Goal: Task Accomplishment & Management: Complete application form

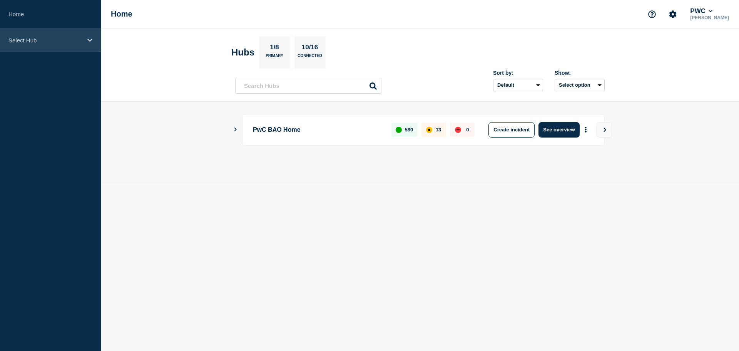
click at [65, 39] on p "Select Hub" at bounding box center [45, 40] width 74 height 7
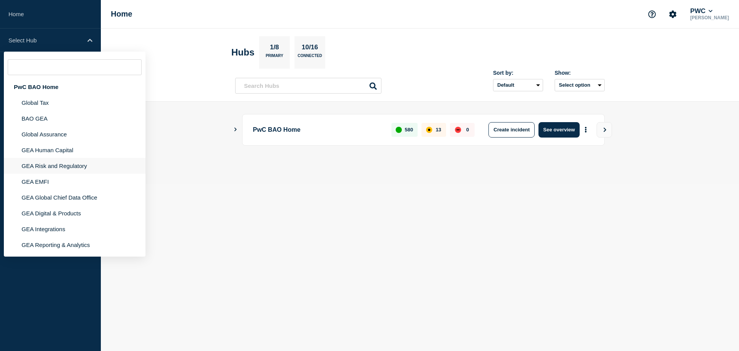
click at [49, 170] on li "GEA Risk and Regulatory" at bounding box center [75, 166] width 142 height 16
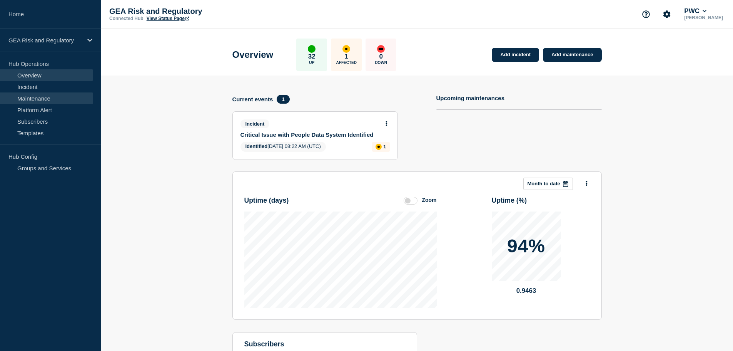
click at [38, 99] on link "Maintenance" at bounding box center [46, 98] width 93 height 12
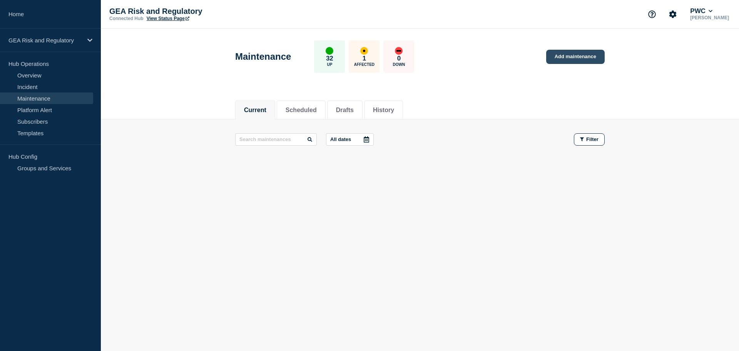
click at [585, 59] on link "Add maintenance" at bounding box center [575, 57] width 59 height 14
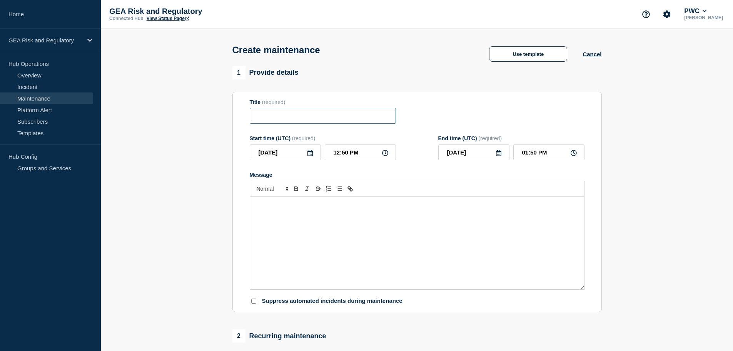
click at [276, 119] on input "Title" at bounding box center [323, 116] width 146 height 16
paste input "CP+ - Production - Sprint 26.1.2-3 Hotfix 1 Deployment"
type input "CP+ - Production - Sprint 26.1.2-3 Hotfix 1 Deployment"
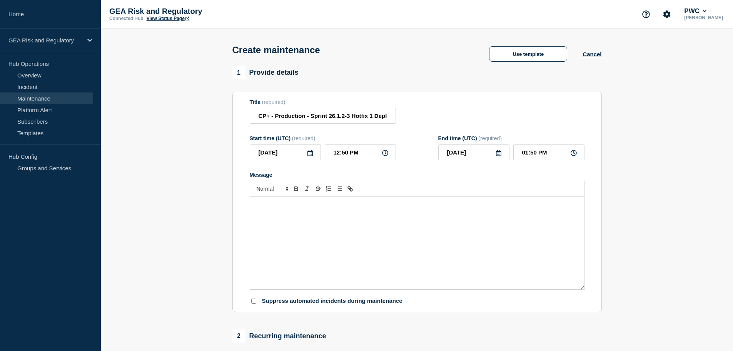
click at [360, 240] on div "Message" at bounding box center [417, 243] width 334 height 92
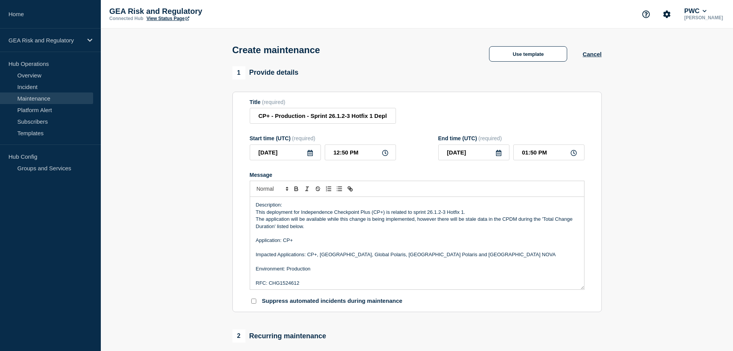
scroll to position [32, 0]
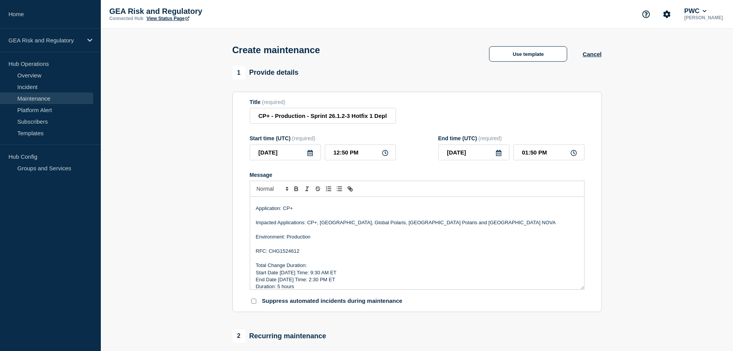
click at [286, 251] on p "RFC: CHG1524612" at bounding box center [417, 251] width 323 height 7
paste div "Message"
click at [303, 224] on p "Impacted Applications: CP+, [GEOGRAPHIC_DATA], Global Polaris, [GEOGRAPHIC_DATA…" at bounding box center [417, 222] width 323 height 7
drag, startPoint x: 313, startPoint y: 225, endPoint x: 430, endPoint y: 226, distance: 116.3
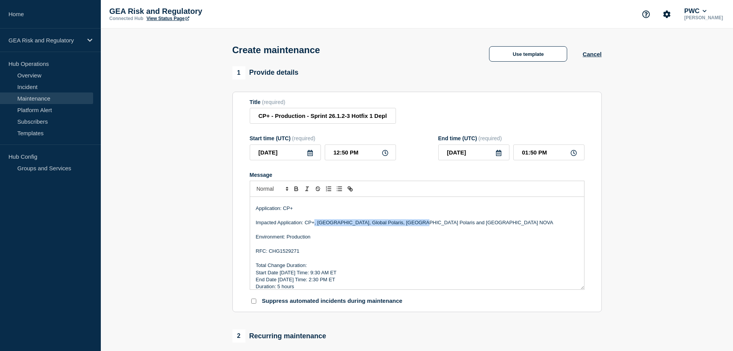
click at [430, 226] on p "Impacted Application: CP+, [GEOGRAPHIC_DATA], Global Polaris, [GEOGRAPHIC_DATA]…" at bounding box center [417, 222] width 323 height 7
click at [371, 118] on input "CP+ - Production - Sprint 26.1.2-3 Hotfix 1 Deployment" at bounding box center [323, 116] width 146 height 16
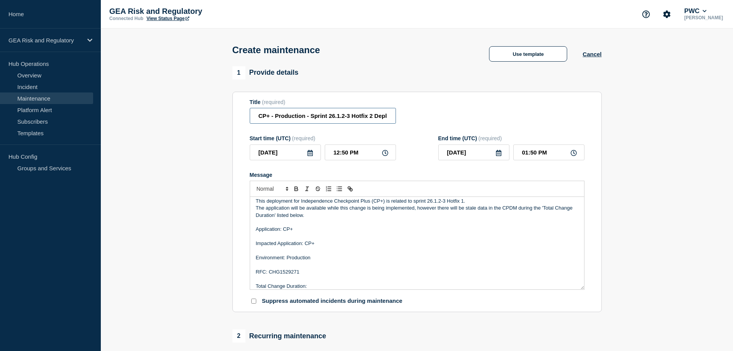
scroll to position [0, 0]
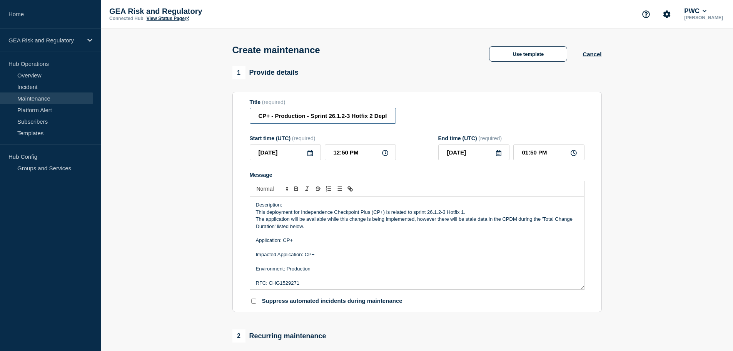
type input "CP+ - Production - Sprint 26.1.2-3 Hotfix 2 Deployment"
click at [462, 213] on p "This deployment for Independence Checkpoint Plus (CP+) is related to sprint 26.…" at bounding box center [417, 212] width 323 height 7
drag, startPoint x: 421, startPoint y: 225, endPoint x: 418, endPoint y: 222, distance: 4.6
click at [418, 222] on p "The application will be available while this change is being implemented, howev…" at bounding box center [417, 223] width 323 height 14
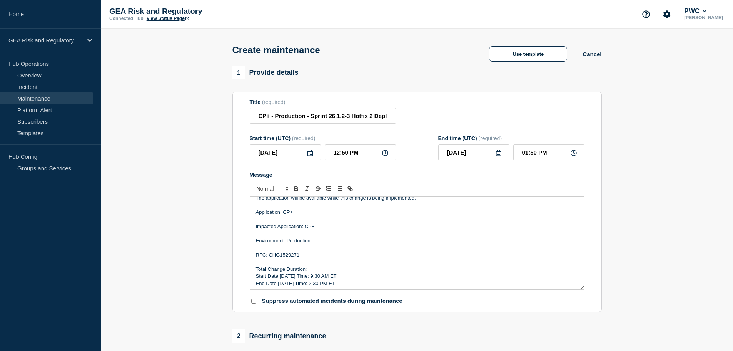
scroll to position [30, 0]
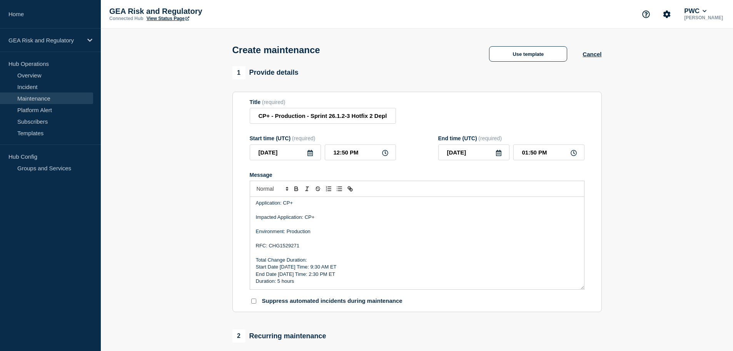
click at [287, 268] on p "Start Date [DATE] Time: 9:30 AM ET" at bounding box center [417, 266] width 323 height 7
click at [313, 268] on p "Start Date [DATE] Time: 9:30 AM ET" at bounding box center [417, 266] width 323 height 7
click at [280, 284] on p "Duration: ​5 hours" at bounding box center [417, 281] width 323 height 7
click at [325, 274] on p "End Date [DATE] Time: 10:00 PM ET" at bounding box center [417, 274] width 323 height 7
click at [323, 284] on p "Duration: ​3 hours" at bounding box center [417, 281] width 323 height 7
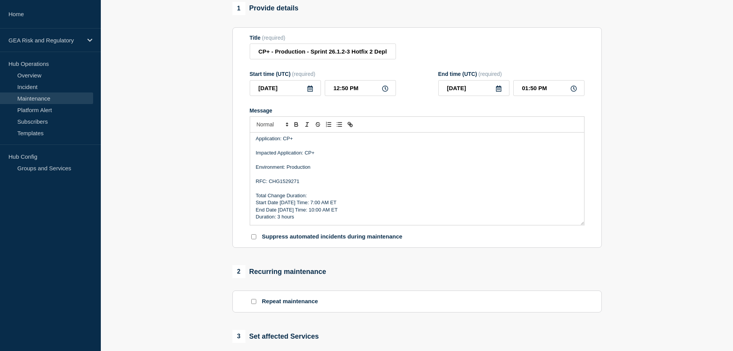
scroll to position [257, 0]
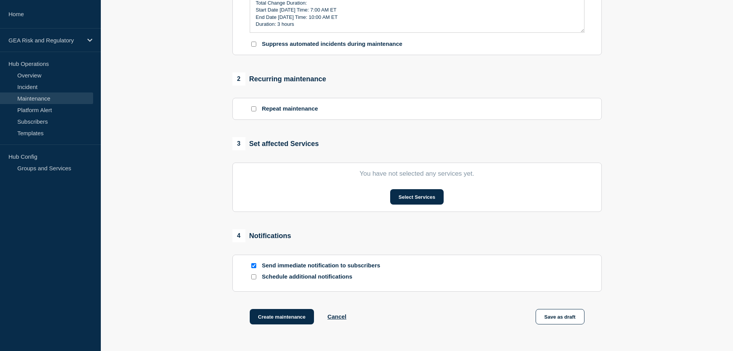
click at [255, 265] on input "Send immediate notification to subscribers" at bounding box center [253, 265] width 5 height 5
checkbox input "false"
click at [418, 197] on button "Select Services" at bounding box center [417, 196] width 54 height 15
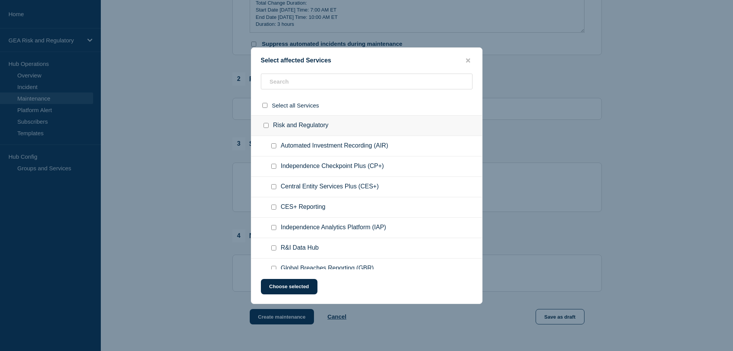
click at [276, 168] on div at bounding box center [275, 166] width 11 height 8
click at [273, 169] on input "Independence Checkpoint Plus (CP+) checkbox" at bounding box center [273, 166] width 5 height 5
checkbox input "true"
click at [283, 287] on button "Choose selected" at bounding box center [289, 286] width 57 height 15
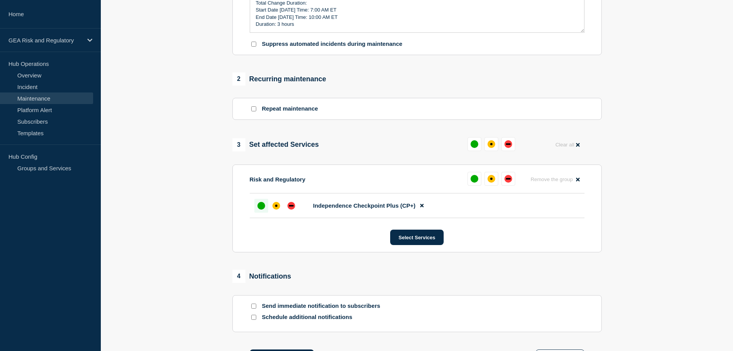
click at [261, 203] on div at bounding box center [261, 206] width 14 height 14
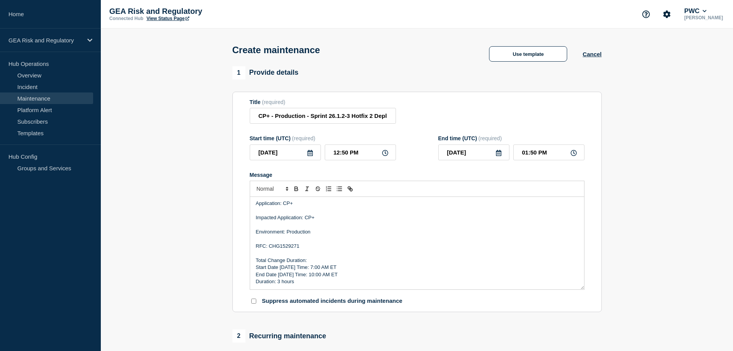
scroll to position [30, 0]
click at [312, 155] on icon at bounding box center [310, 153] width 5 height 6
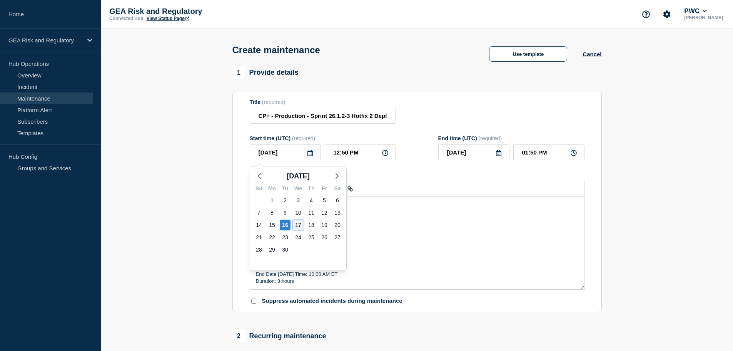
click at [298, 224] on div "17" at bounding box center [298, 224] width 11 height 11
type input "[DATE]"
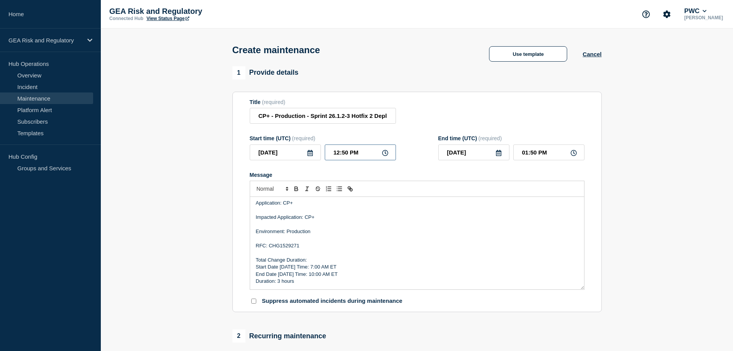
click at [329, 154] on input "12:50 PM" at bounding box center [360, 152] width 71 height 16
type input "11:50 PM"
type input "[DATE]"
type input "12:50 AM"
type input "11:00 PM"
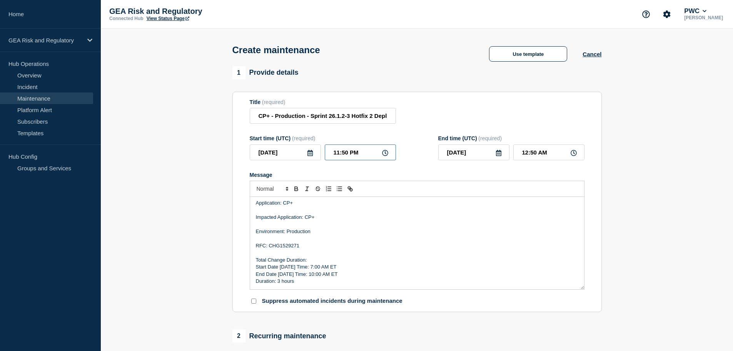
type input "12:00 AM"
type input "11:00 AM"
type input "[DATE]"
click at [512, 153] on div "[DATE] 12:00 PM" at bounding box center [511, 152] width 146 height 16
click at [523, 156] on input "12:00 PM" at bounding box center [549, 152] width 71 height 16
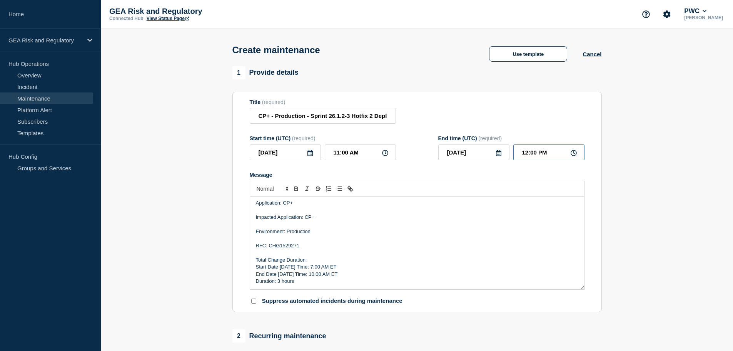
type input "02:00 PM"
click at [413, 255] on p "Message" at bounding box center [417, 252] width 323 height 7
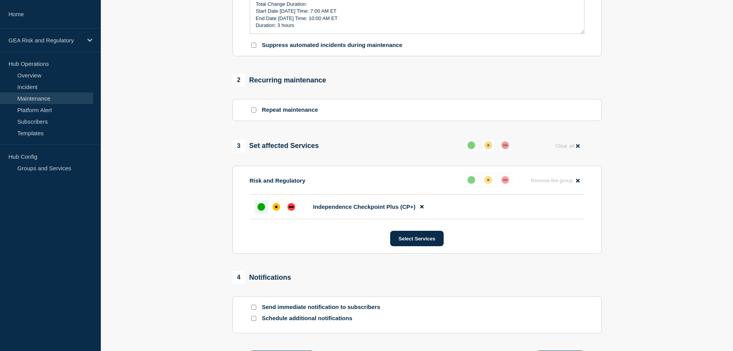
scroll to position [257, 0]
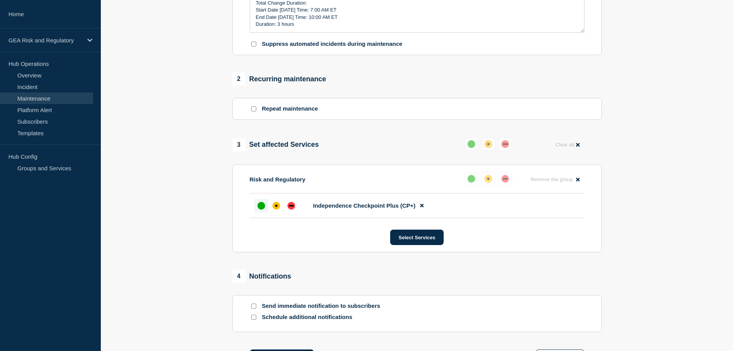
click at [195, 290] on section "1 Provide details Title (required) CP+ - Production - Sprint 26.1.2-3 Hotfix 2 …" at bounding box center [417, 96] width 633 height 575
click at [253, 307] on input "Send immediate notification to subscribers" at bounding box center [253, 305] width 5 height 5
checkbox input "true"
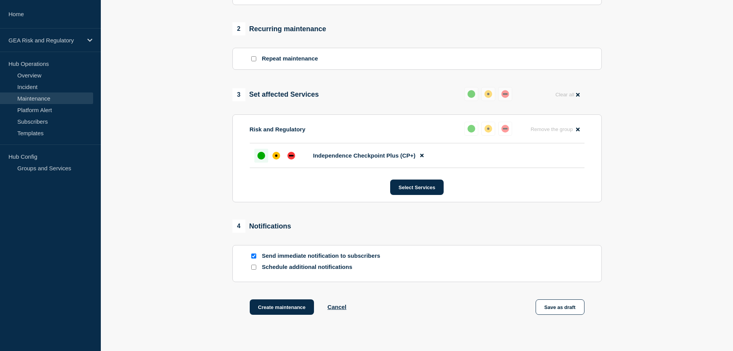
scroll to position [361, 0]
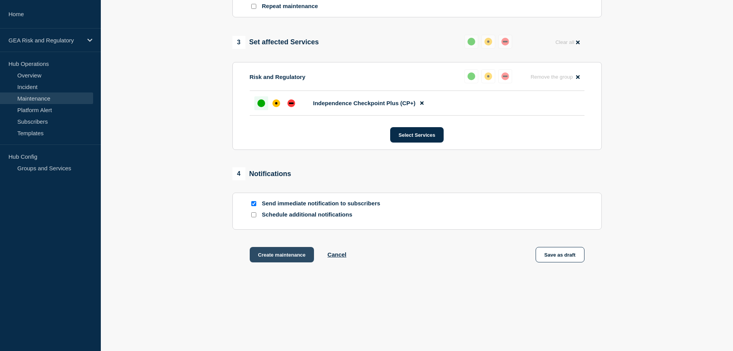
click at [279, 258] on button "Create maintenance" at bounding box center [282, 254] width 65 height 15
